Goal: Information Seeking & Learning: Learn about a topic

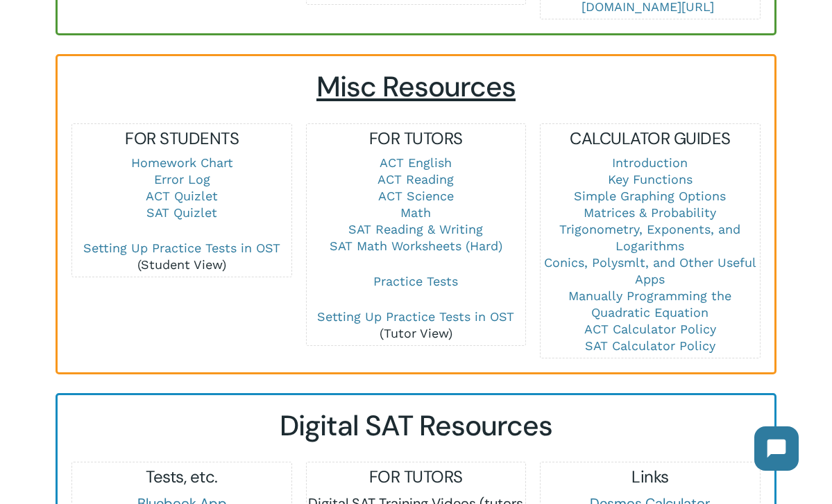
scroll to position [919, 0]
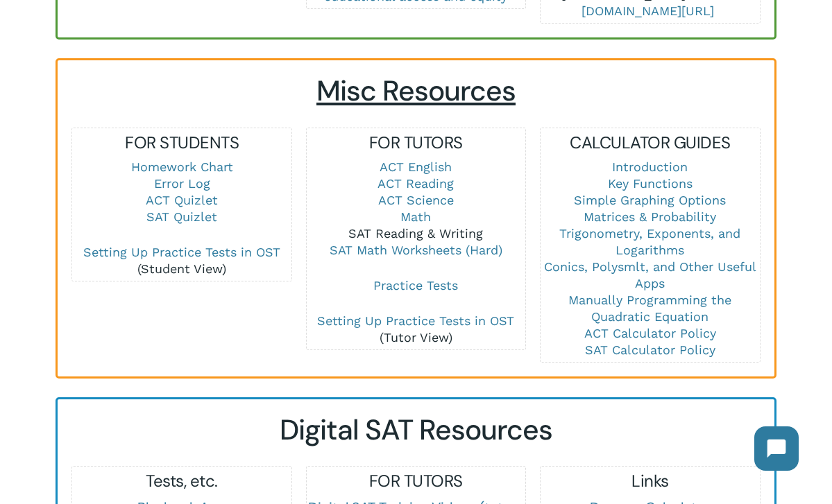
click at [424, 226] on link "SAT Reading & Writing" at bounding box center [415, 233] width 135 height 15
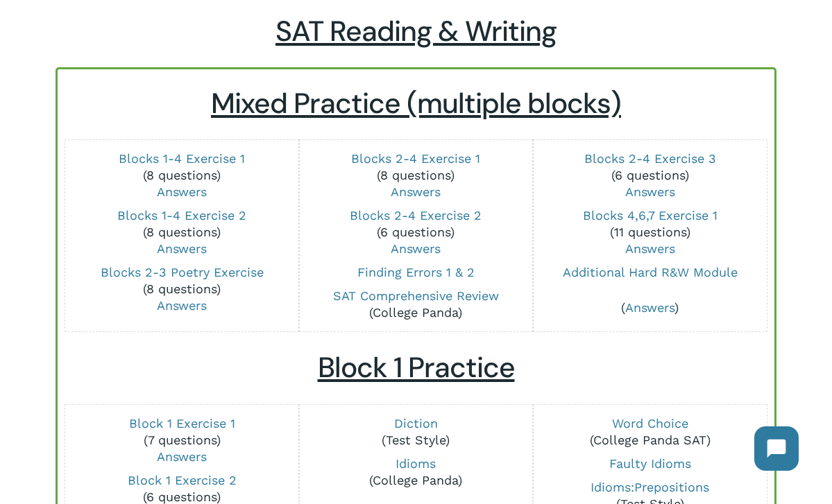
scroll to position [84, 0]
click at [447, 155] on link "Blocks 2-4 Exercise 1" at bounding box center [415, 158] width 129 height 15
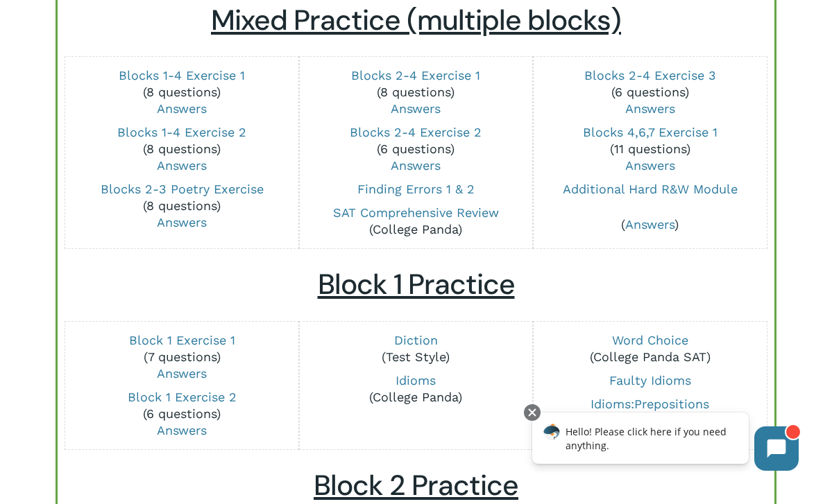
scroll to position [162, 0]
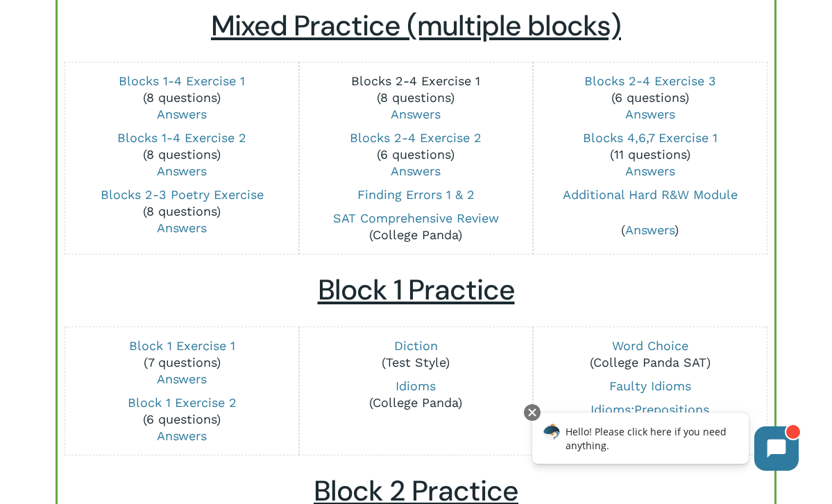
click at [446, 85] on link "Blocks 2-4 Exercise 1" at bounding box center [415, 81] width 129 height 15
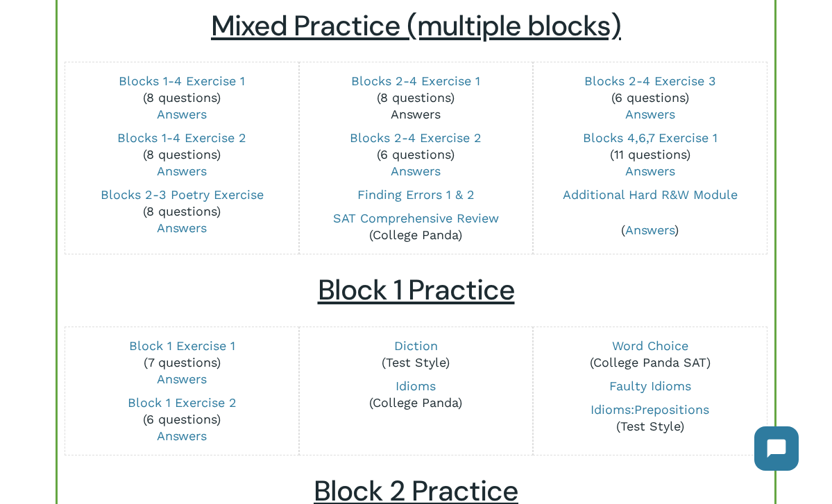
click at [426, 114] on link "Answers" at bounding box center [416, 114] width 50 height 15
